Goal: Task Accomplishment & Management: Complete application form

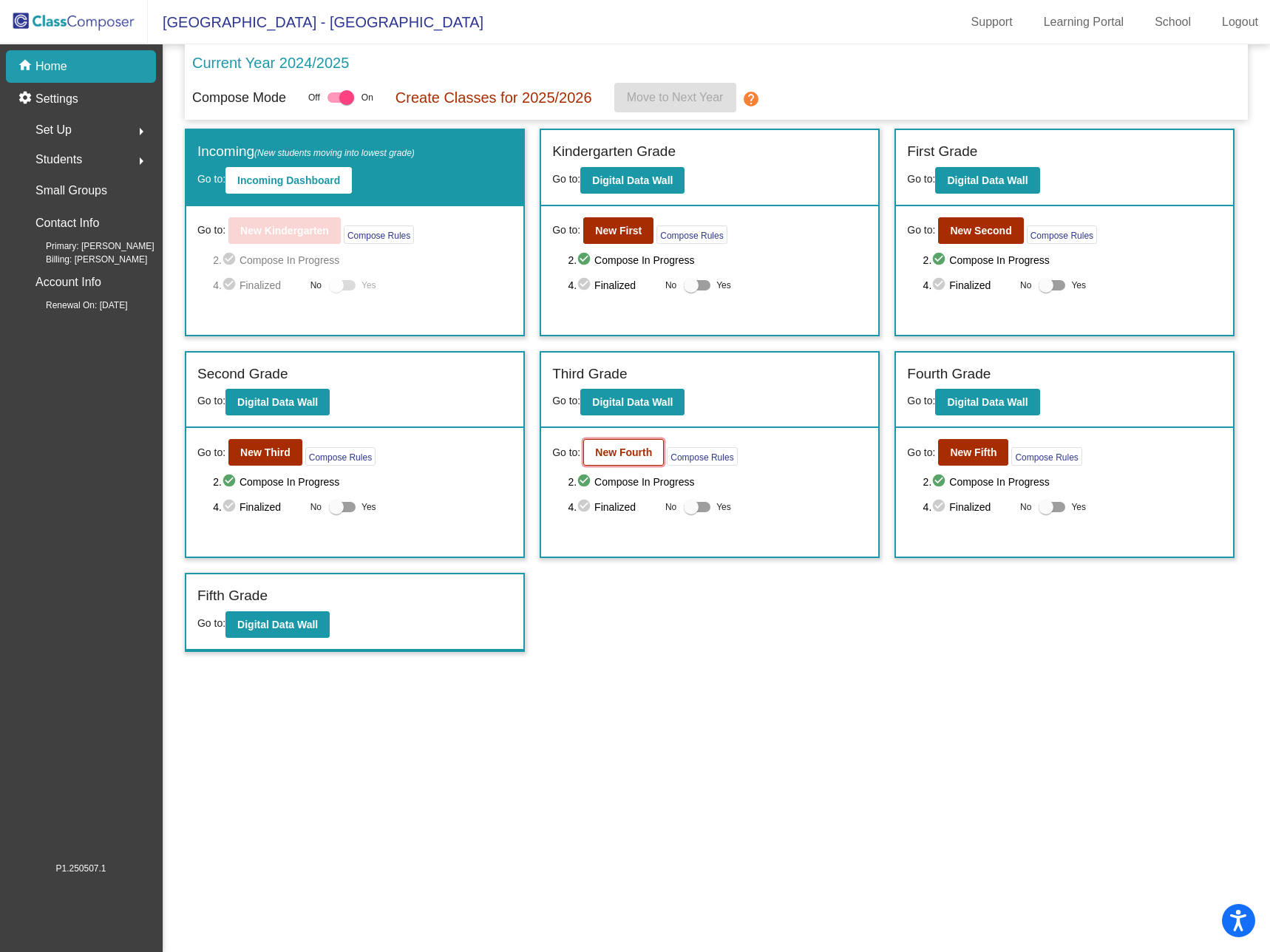
click at [627, 453] on b "New Fourth" at bounding box center [624, 452] width 57 height 12
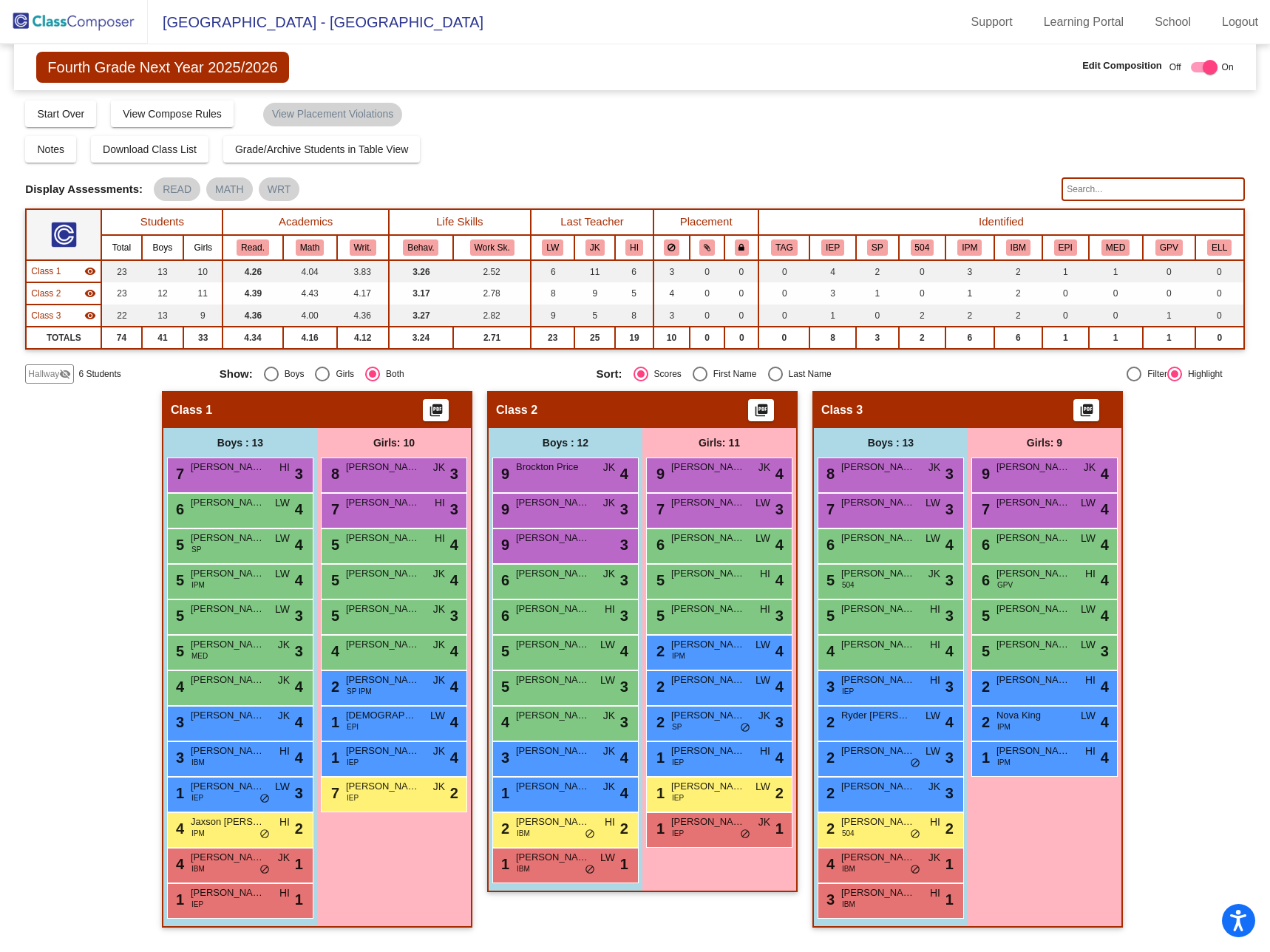
click at [42, 373] on span "Hallway" at bounding box center [43, 373] width 31 height 13
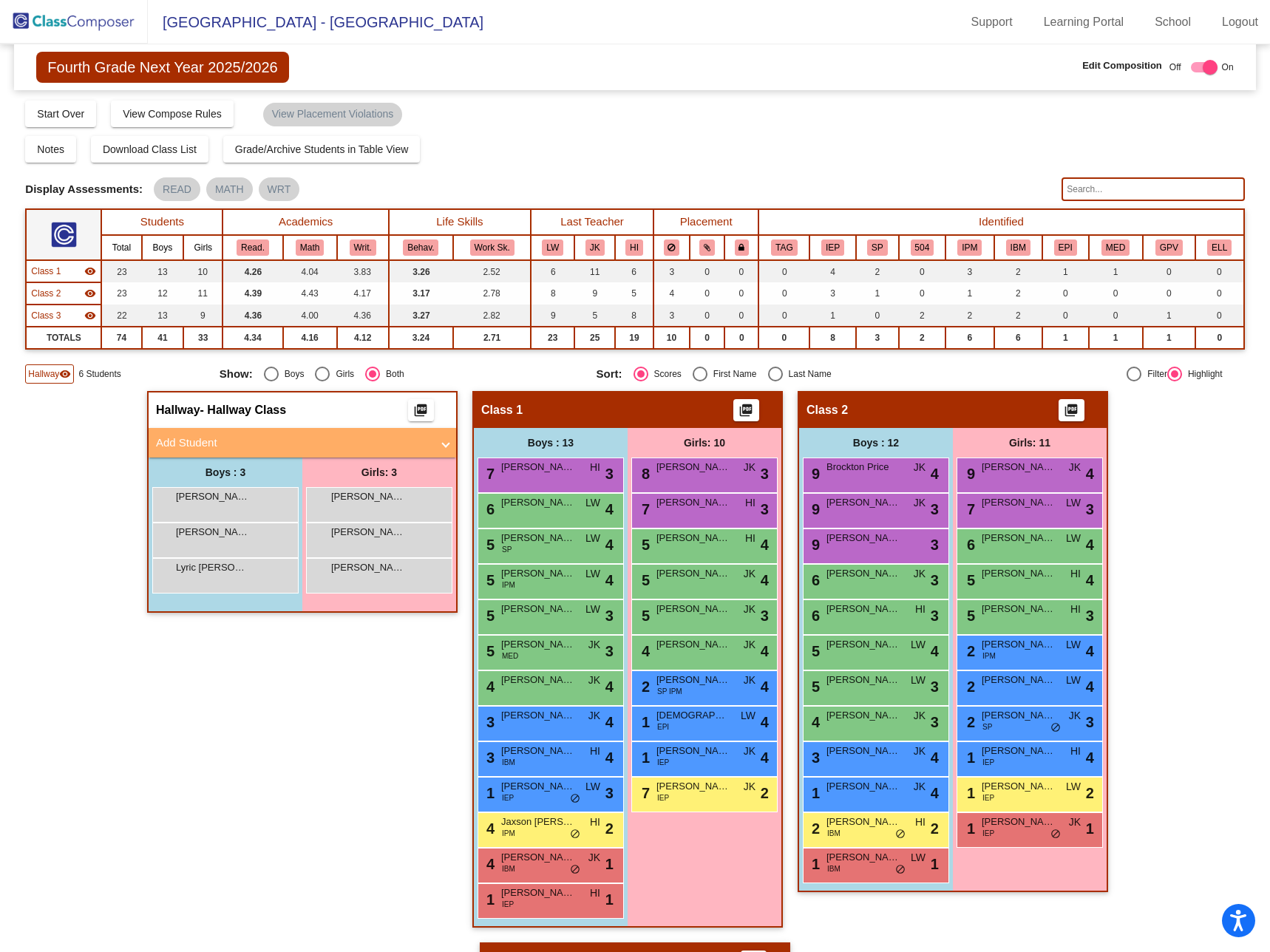
click at [248, 445] on mat-panel-title "Add Student" at bounding box center [293, 443] width 275 height 17
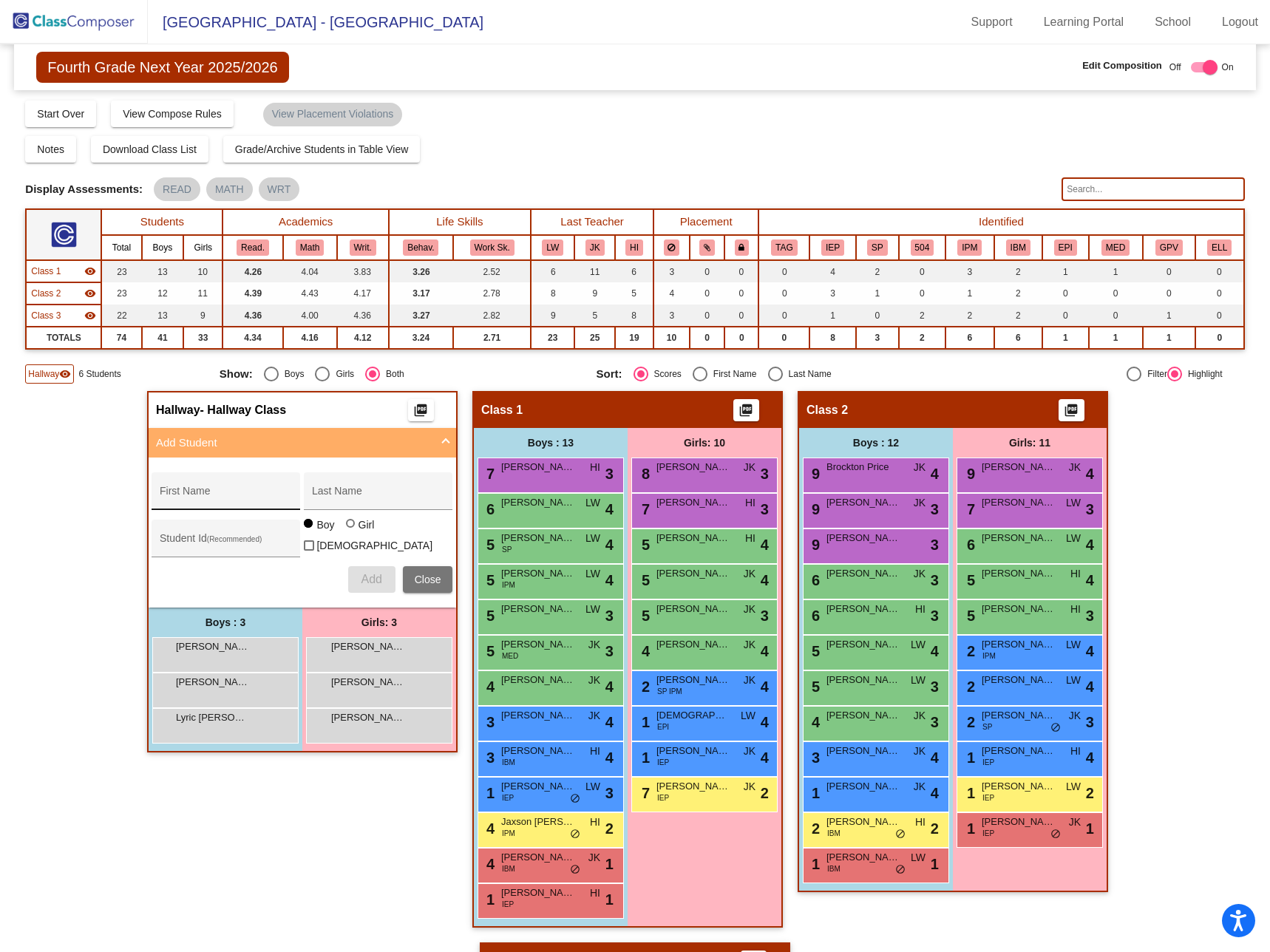
click at [223, 493] on input "First Name" at bounding box center [226, 496] width 133 height 12
type input "Maeson"
type input "[PERSON_NAME]"
type input "315491"
click at [361, 578] on span "Add" at bounding box center [371, 579] width 20 height 13
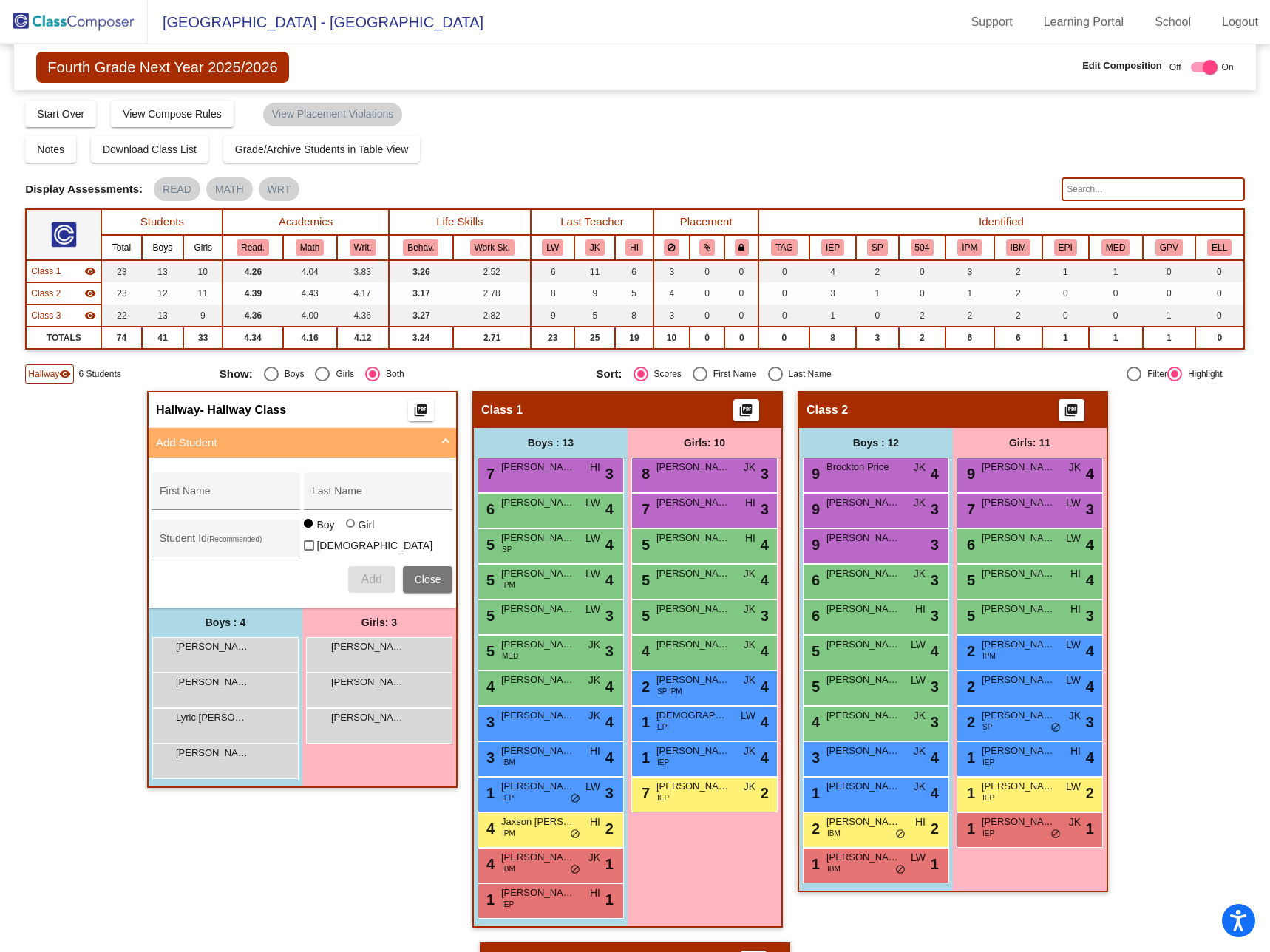
click at [90, 440] on div "Hallway - Hallway Class picture_as_pdf Add Student First Name Last Name Student…" at bounding box center [635, 942] width 1219 height 1102
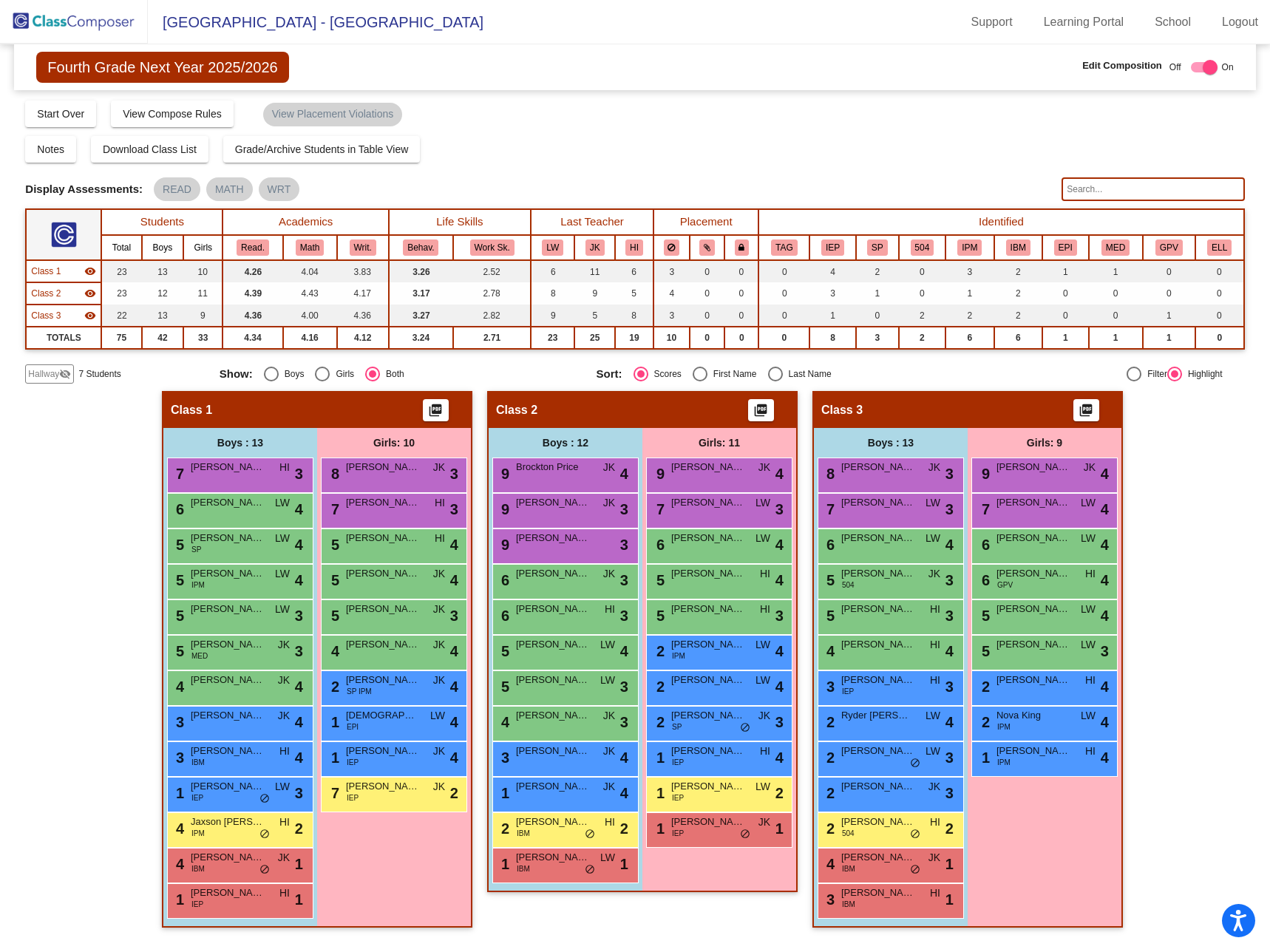
click at [70, 19] on img at bounding box center [74, 21] width 148 height 43
